Goal: Information Seeking & Learning: Learn about a topic

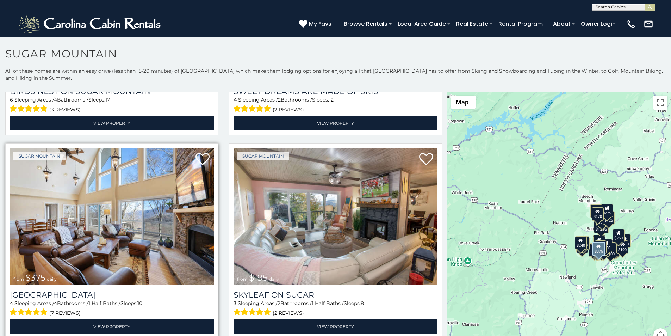
scroll to position [382, 0]
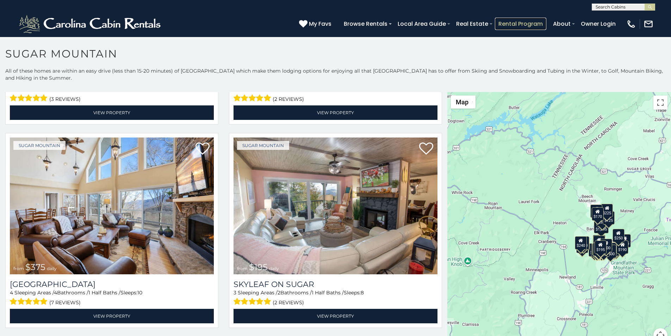
click at [539, 20] on link "Rental Program" at bounding box center [520, 24] width 51 height 12
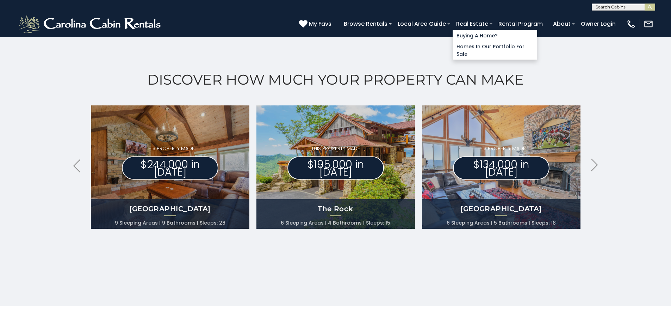
scroll to position [323, 0]
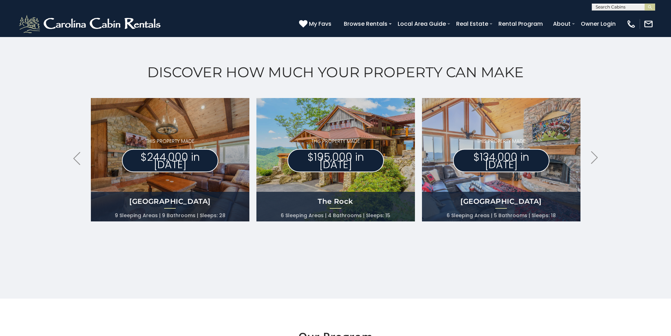
click at [0, 111] on div "Discover How Much Your Property Can Make .arrowLeft .st0{fill:#929292;} .arrowR…" at bounding box center [335, 161] width 671 height 273
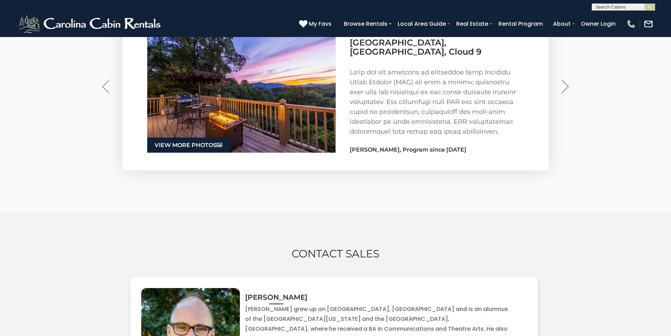
scroll to position [1163, 0]
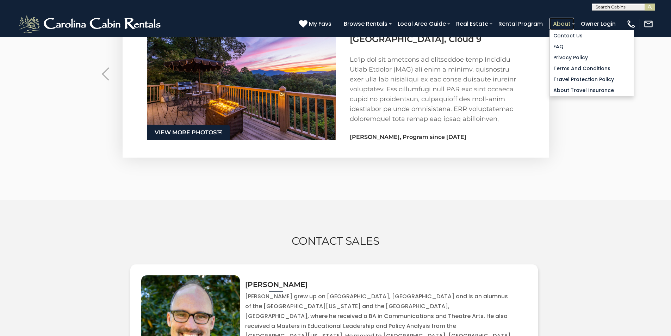
click at [574, 20] on link "About" at bounding box center [562, 24] width 25 height 12
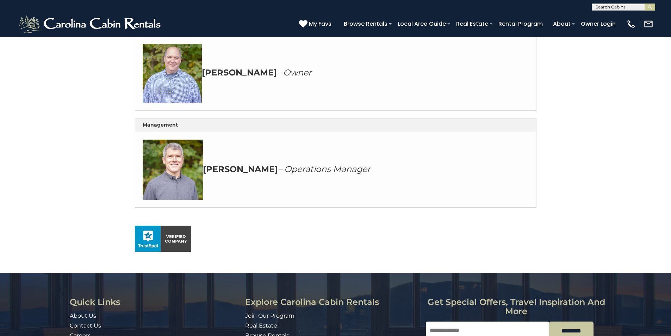
scroll to position [408, 0]
